Goal: Task Accomplishment & Management: Use online tool/utility

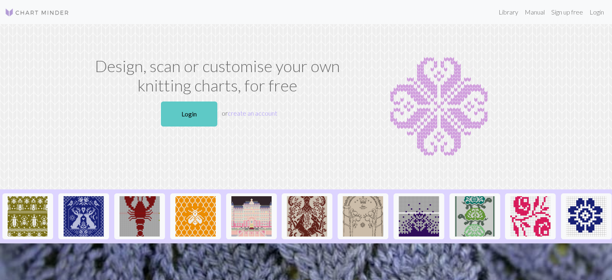
click at [182, 113] on link "Login" at bounding box center [189, 113] width 56 height 25
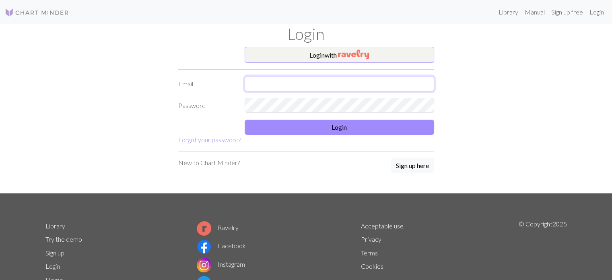
click at [310, 80] on input "text" at bounding box center [340, 83] width 190 height 15
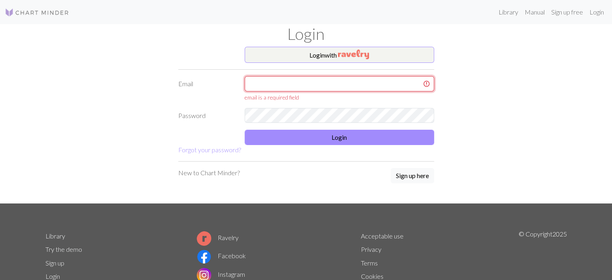
click at [330, 81] on input "text" at bounding box center [340, 83] width 190 height 15
click at [302, 81] on input "text" at bounding box center [340, 83] width 190 height 15
click at [287, 88] on input "text" at bounding box center [340, 83] width 190 height 15
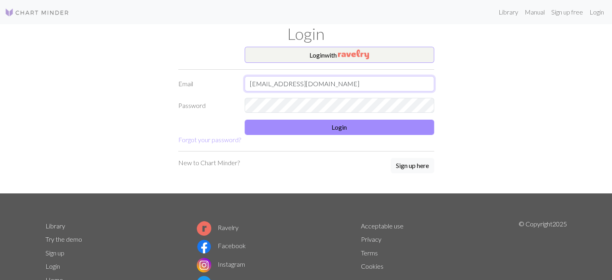
type input "[EMAIL_ADDRESS][DOMAIN_NAME]"
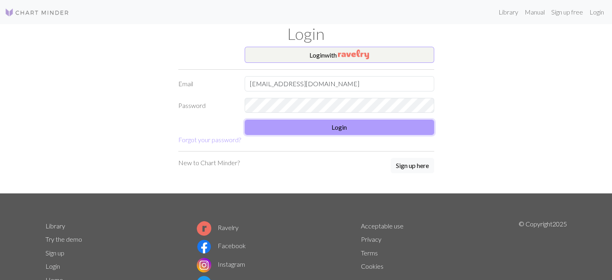
click at [268, 124] on button "Login" at bounding box center [340, 127] width 190 height 15
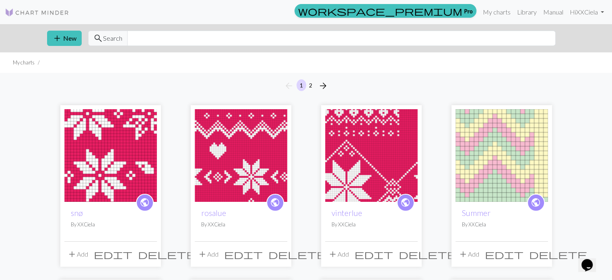
click at [224, 161] on img at bounding box center [241, 155] width 93 height 93
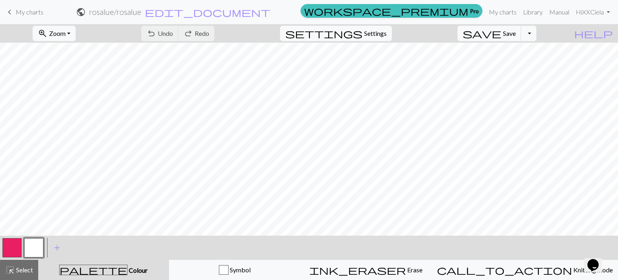
scroll to position [237, 0]
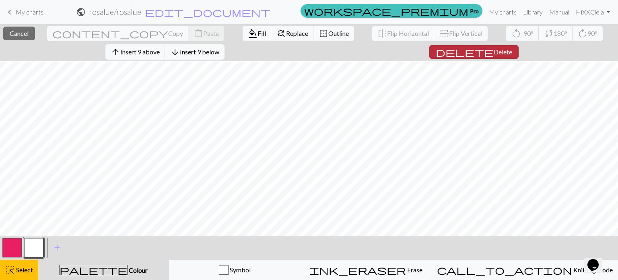
click at [494, 50] on span "Delete" at bounding box center [503, 52] width 19 height 8
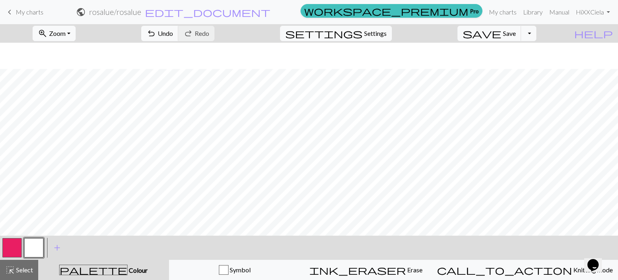
scroll to position [323, 0]
click at [173, 35] on span "Undo" at bounding box center [165, 33] width 15 height 8
click at [18, 245] on button "button" at bounding box center [11, 247] width 19 height 19
click at [37, 248] on button "button" at bounding box center [33, 247] width 19 height 19
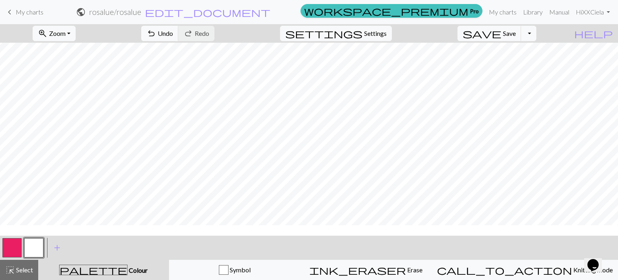
scroll to position [0, 0]
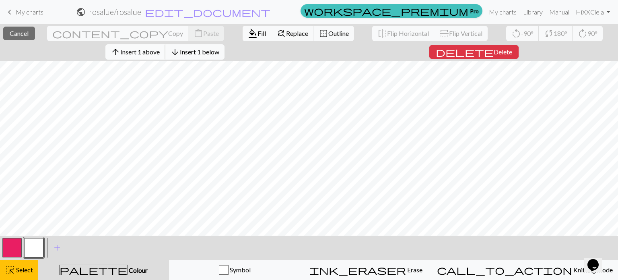
click at [160, 51] on span "Insert 1 above" at bounding box center [139, 52] width 39 height 8
click at [120, 53] on span "arrow_upward" at bounding box center [116, 51] width 10 height 11
click at [138, 49] on span "Insert 1 above" at bounding box center [139, 52] width 39 height 8
click at [152, 54] on span "Insert 1 above" at bounding box center [139, 52] width 39 height 8
click at [165, 56] on button "arrow_upward Insert 1 above" at bounding box center [135, 51] width 60 height 15
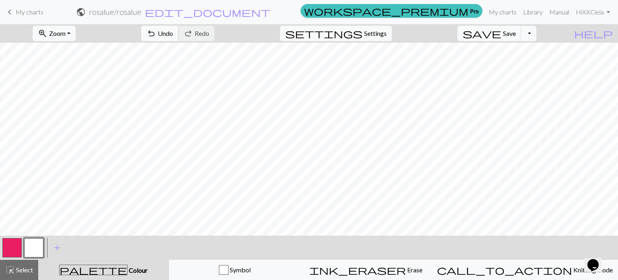
click at [173, 33] on span "Undo" at bounding box center [165, 33] width 15 height 8
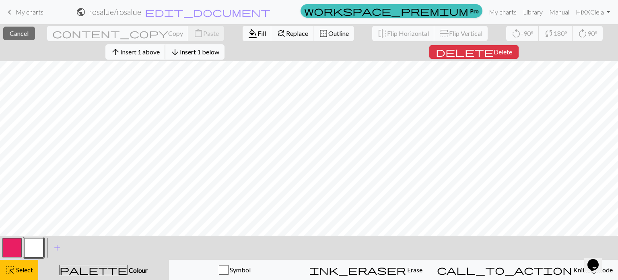
click at [160, 52] on span "Insert 1 above" at bounding box center [139, 52] width 39 height 8
click at [134, 50] on span "Insert 1 above" at bounding box center [139, 52] width 39 height 8
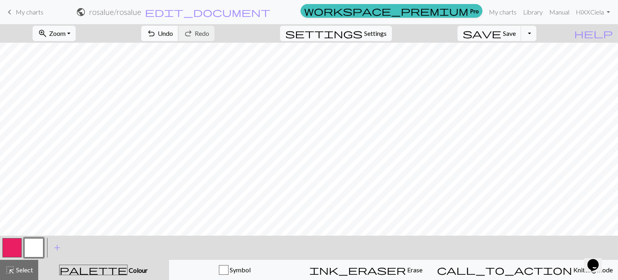
click at [173, 35] on span "Undo" at bounding box center [165, 33] width 15 height 8
click at [173, 31] on span "Undo" at bounding box center [165, 33] width 15 height 8
click at [516, 34] on span "Save" at bounding box center [509, 33] width 13 height 8
click at [537, 31] on button "Toggle Dropdown" at bounding box center [528, 33] width 15 height 15
click at [515, 63] on button "save_alt Download" at bounding box center [469, 64] width 133 height 13
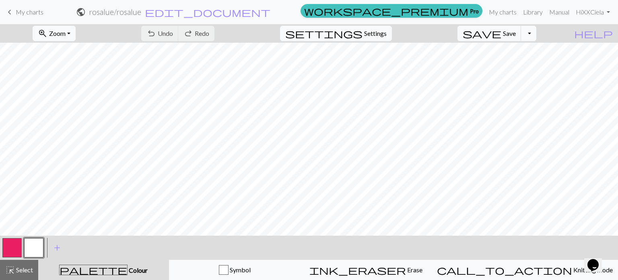
click at [5, 244] on button "button" at bounding box center [11, 247] width 19 height 19
click at [38, 248] on button "button" at bounding box center [33, 247] width 19 height 19
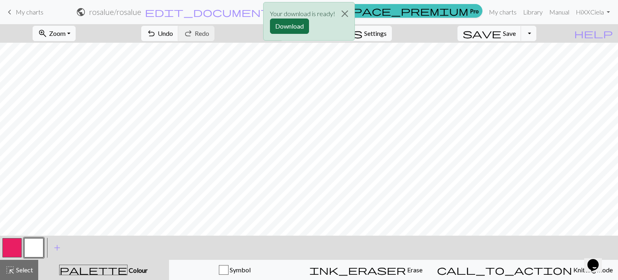
click at [286, 29] on button "Download" at bounding box center [289, 26] width 39 height 15
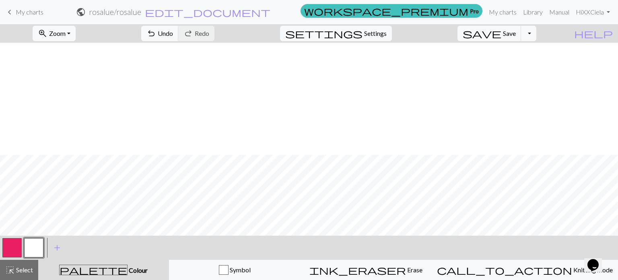
scroll to position [112, 0]
click at [502, 38] on span "save" at bounding box center [482, 33] width 39 height 11
click at [522, 39] on button "save Save Save" at bounding box center [490, 33] width 64 height 15
click at [537, 35] on button "Toggle Dropdown" at bounding box center [528, 33] width 15 height 15
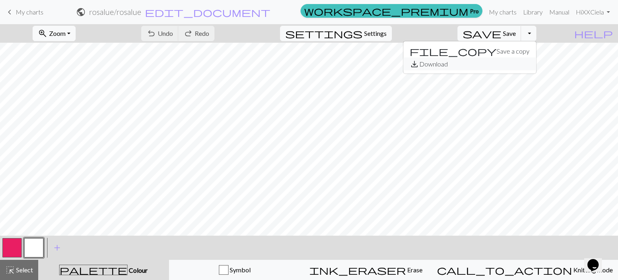
click at [515, 64] on button "save_alt Download" at bounding box center [469, 64] width 133 height 13
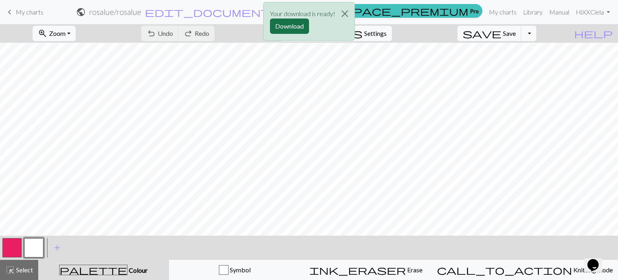
click at [292, 25] on button "Download" at bounding box center [289, 26] width 39 height 15
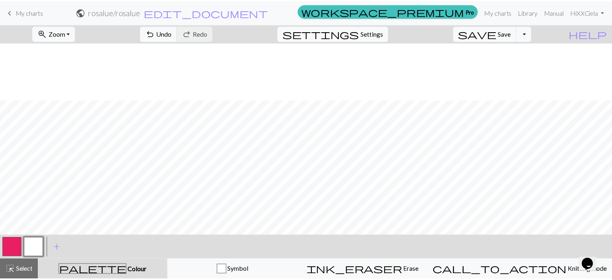
scroll to position [404, 0]
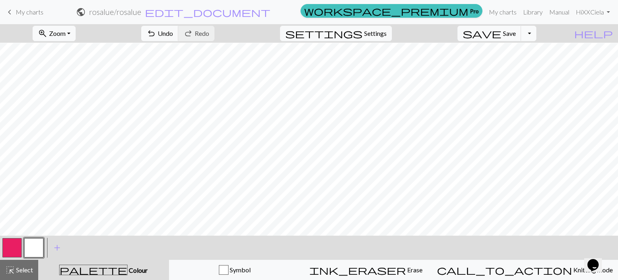
click at [537, 32] on button "Toggle Dropdown" at bounding box center [528, 33] width 15 height 15
click at [515, 33] on button "save Save Save" at bounding box center [490, 33] width 64 height 15
click at [537, 32] on button "Toggle Dropdown" at bounding box center [528, 33] width 15 height 15
click at [524, 66] on button "save_alt Download" at bounding box center [469, 64] width 133 height 13
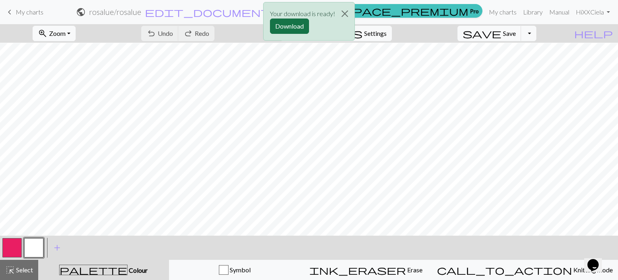
click at [289, 21] on button "Download" at bounding box center [289, 26] width 39 height 15
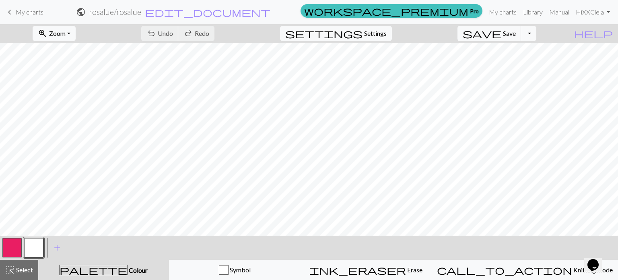
click at [34, 10] on span "My charts" at bounding box center [30, 12] width 28 height 8
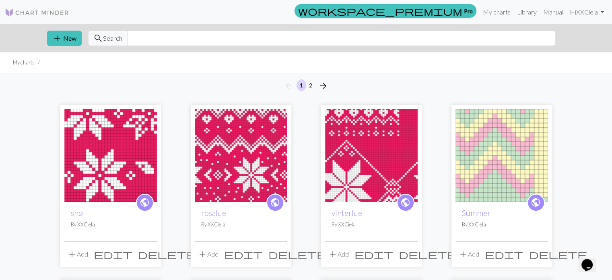
click at [153, 252] on span "delete" at bounding box center [167, 253] width 58 height 11
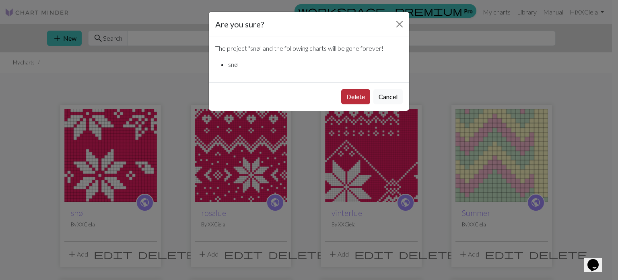
click at [362, 98] on button "Delete" at bounding box center [355, 96] width 29 height 15
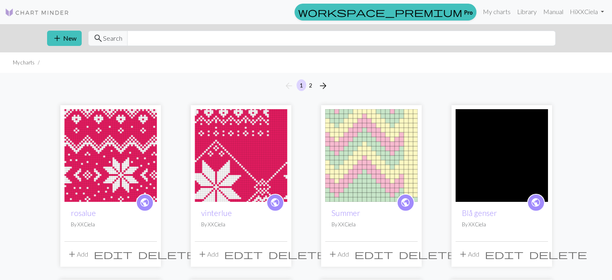
click at [281, 256] on span "delete" at bounding box center [298, 253] width 58 height 11
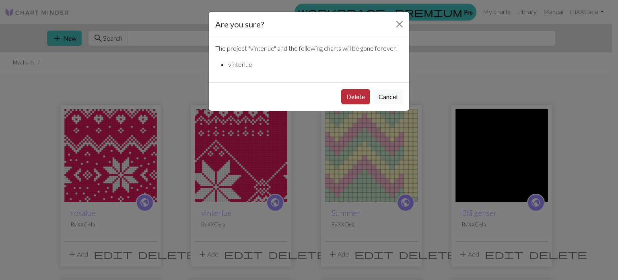
click at [355, 95] on button "Delete" at bounding box center [355, 96] width 29 height 15
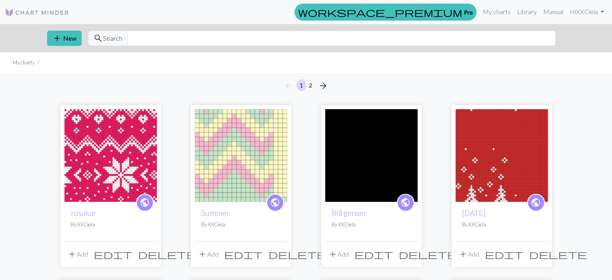
click at [364, 135] on img at bounding box center [371, 155] width 93 height 93
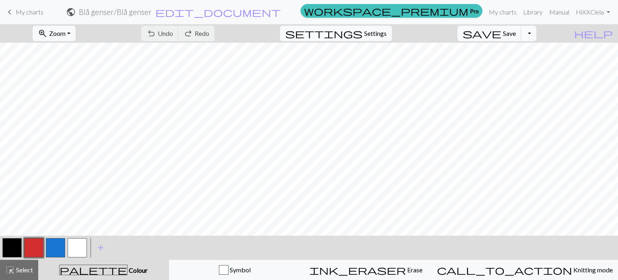
click at [537, 37] on button "Toggle Dropdown" at bounding box center [528, 33] width 15 height 15
click at [66, 33] on span "Zoom" at bounding box center [57, 33] width 17 height 8
click at [74, 69] on button "Fit width" at bounding box center [65, 64] width 64 height 13
click at [66, 33] on span "Zoom" at bounding box center [57, 33] width 17 height 8
click at [66, 52] on button "Fit all" at bounding box center [65, 51] width 64 height 13
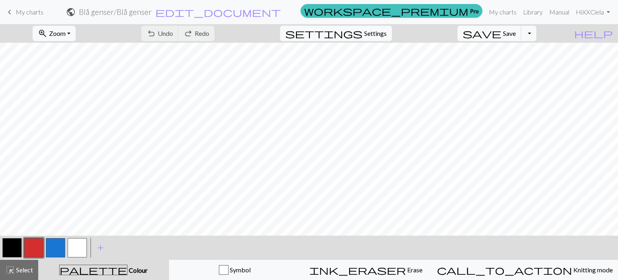
click at [152, 12] on h2 "Blå genser / Blå genser" at bounding box center [115, 11] width 73 height 9
select select "66f584347276bbada041855a"
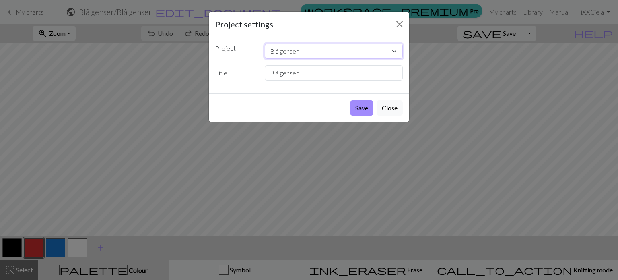
click at [309, 57] on select "rosalue Summer Blå genser Jul Juleskjørt Kvit Bobble it Julegenser Tyrte Ry Suk…" at bounding box center [334, 50] width 138 height 15
click at [400, 26] on button "Close" at bounding box center [399, 24] width 13 height 13
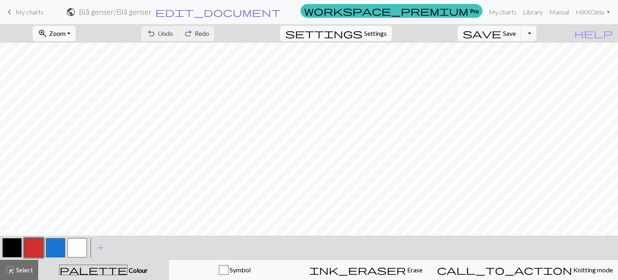
click at [281, 12] on span "edit_document" at bounding box center [218, 11] width 126 height 11
select select "66f584347276bbada041855a"
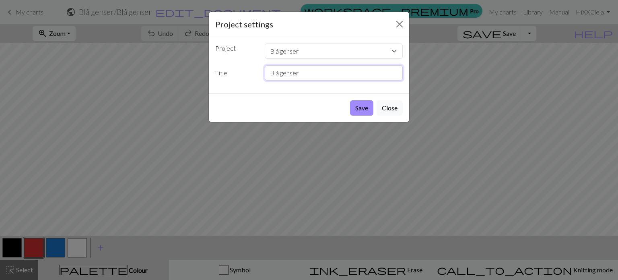
click at [298, 71] on input "Blå genser" at bounding box center [334, 72] width 138 height 15
click at [277, 72] on input "Blå genser" at bounding box center [334, 72] width 138 height 15
type input "Blå ppm genser"
click at [365, 108] on button "Save" at bounding box center [361, 107] width 23 height 15
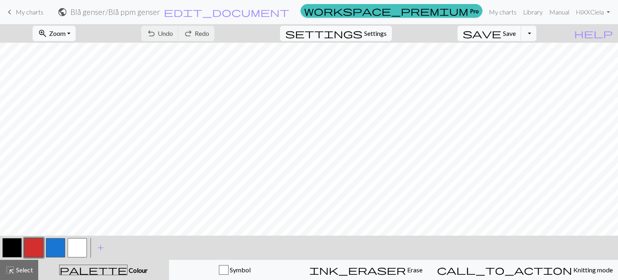
click at [31, 11] on span "My charts" at bounding box center [30, 12] width 28 height 8
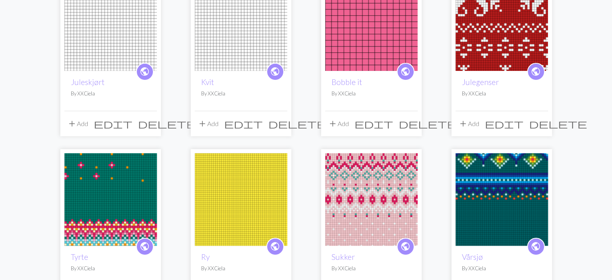
scroll to position [306, 0]
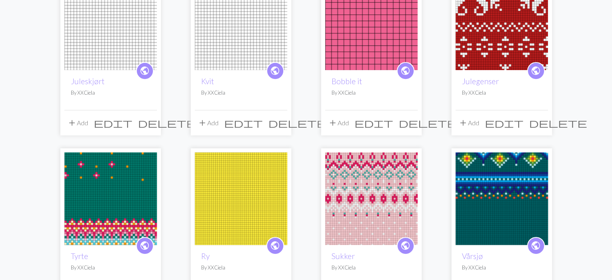
click at [494, 37] on img at bounding box center [502, 23] width 93 height 93
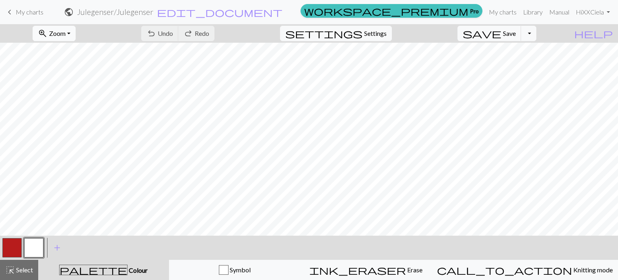
click at [66, 34] on span "Zoom" at bounding box center [57, 33] width 17 height 8
click at [70, 54] on button "Fit all" at bounding box center [65, 51] width 64 height 13
